Goal: Task Accomplishment & Management: Manage account settings

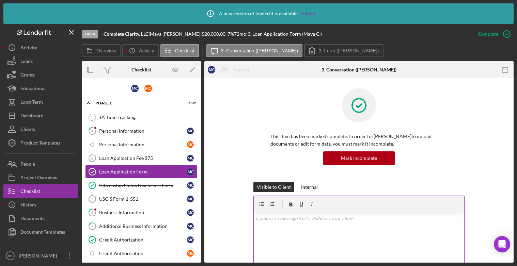
scroll to position [93, 0]
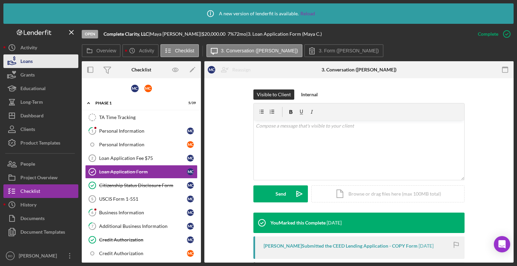
click at [44, 61] on button "Loans" at bounding box center [40, 61] width 75 height 14
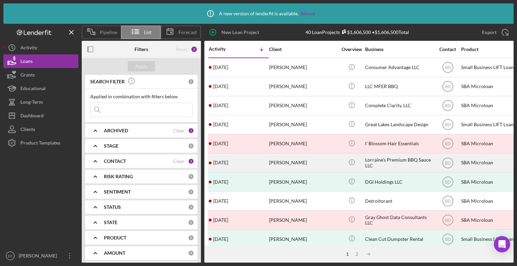
click at [267, 159] on div "[DATE] [PERSON_NAME]" at bounding box center [239, 163] width 60 height 18
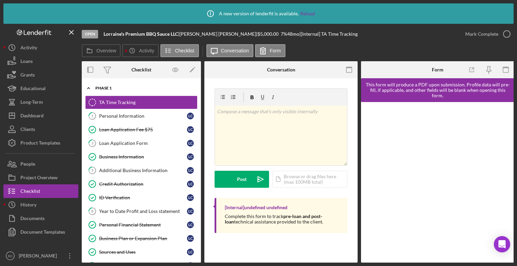
click at [97, 87] on div "Phase 1" at bounding box center [143, 88] width 97 height 4
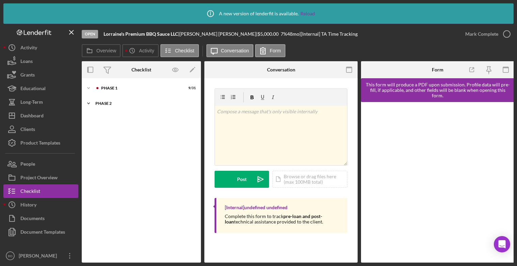
click at [103, 105] on div "Phase 2" at bounding box center [143, 103] width 97 height 4
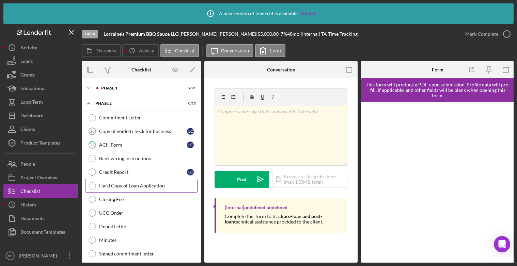
scroll to position [20, 0]
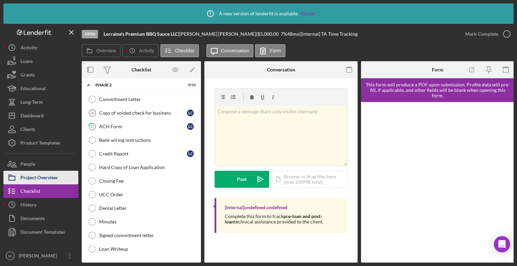
click at [40, 181] on div "Project Overview" at bounding box center [38, 178] width 37 height 15
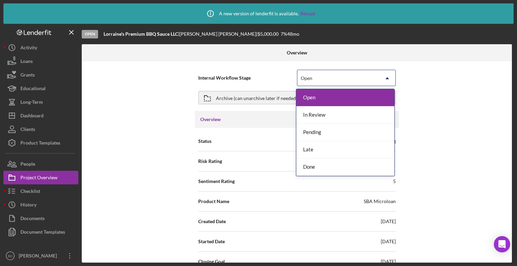
click at [382, 79] on icon "Icon/Dropdown Arrow" at bounding box center [387, 78] width 16 height 16
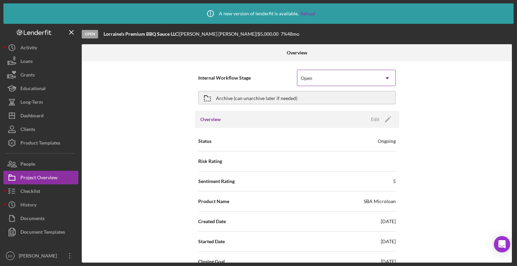
click at [382, 79] on icon "Icon/Dropdown Arrow" at bounding box center [387, 78] width 16 height 16
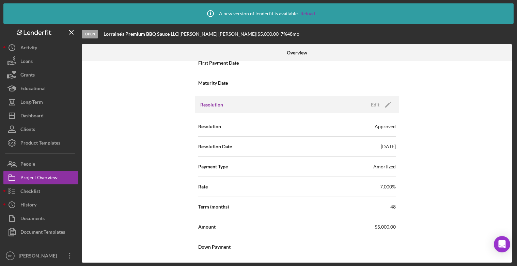
scroll to position [803, 0]
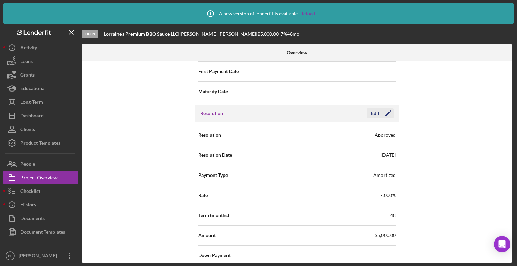
click at [383, 115] on icon "Icon/Edit" at bounding box center [387, 113] width 17 height 17
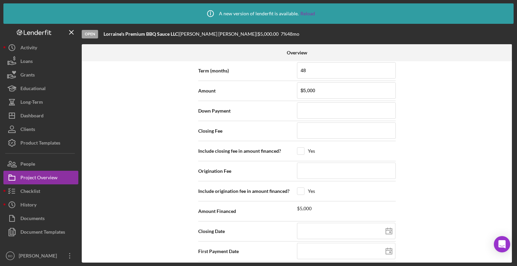
scroll to position [974, 0]
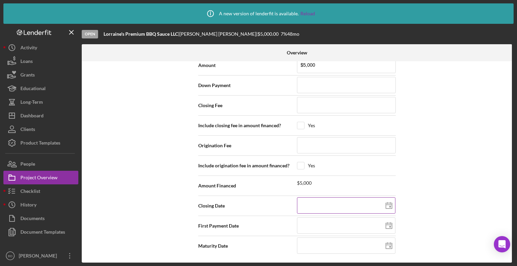
click at [391, 206] on polygon at bounding box center [389, 205] width 6 height 5
type input "[DATE]"
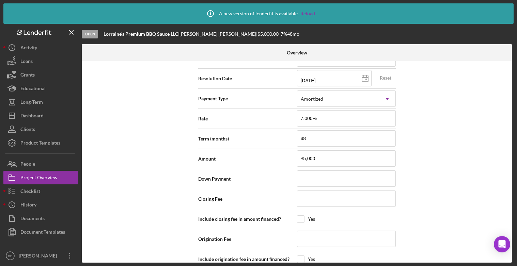
scroll to position [820, 0]
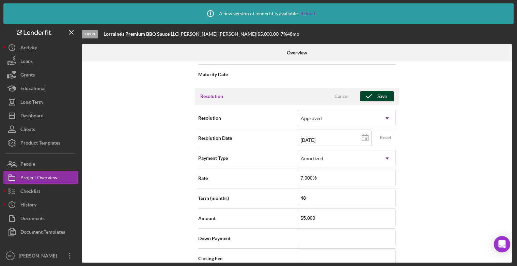
click at [377, 97] on div "Save" at bounding box center [382, 96] width 10 height 10
